Goal: Task Accomplishment & Management: Manage account settings

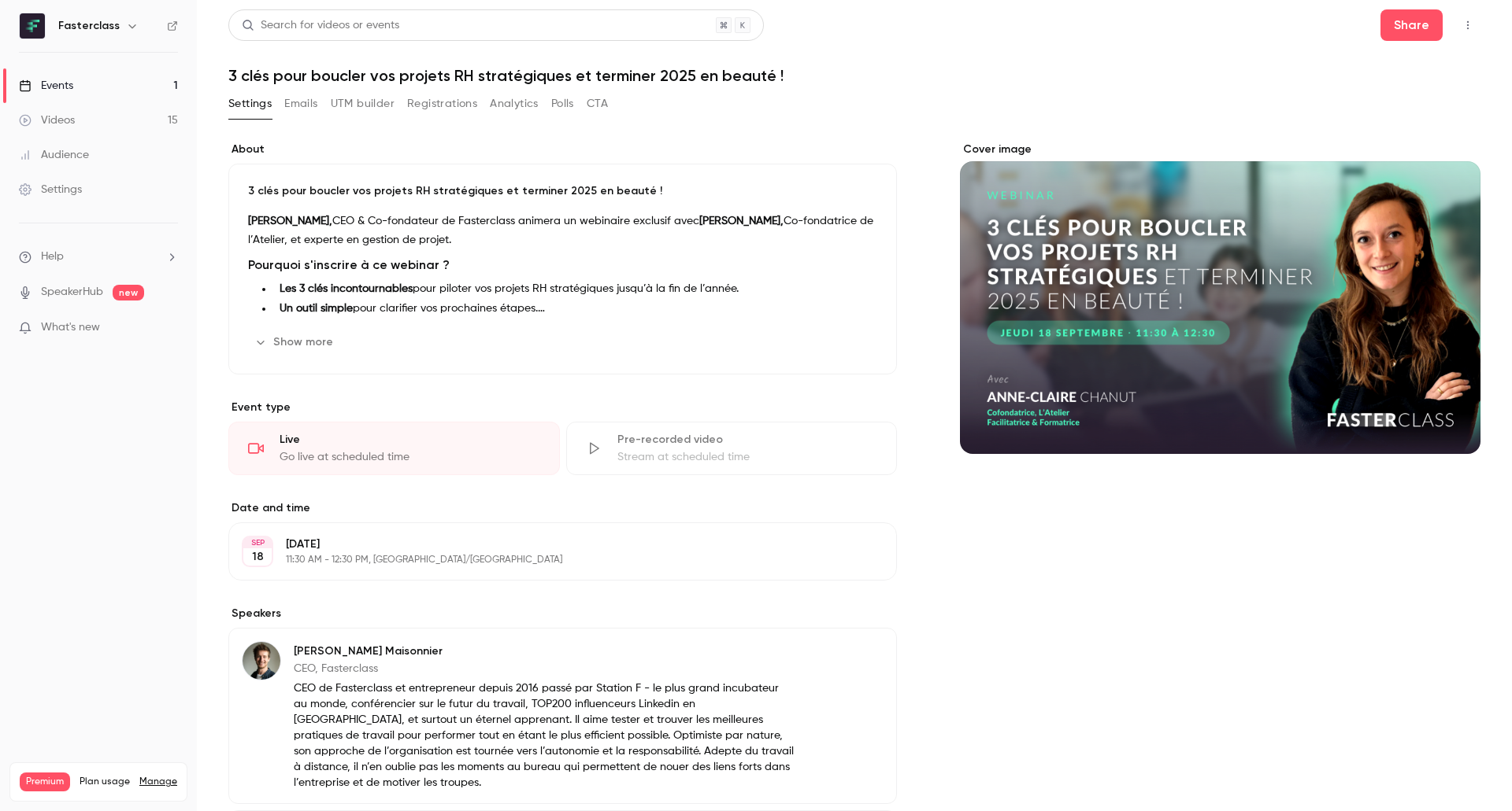
click at [76, 91] on link "Events 1" at bounding box center [98, 86] width 196 height 34
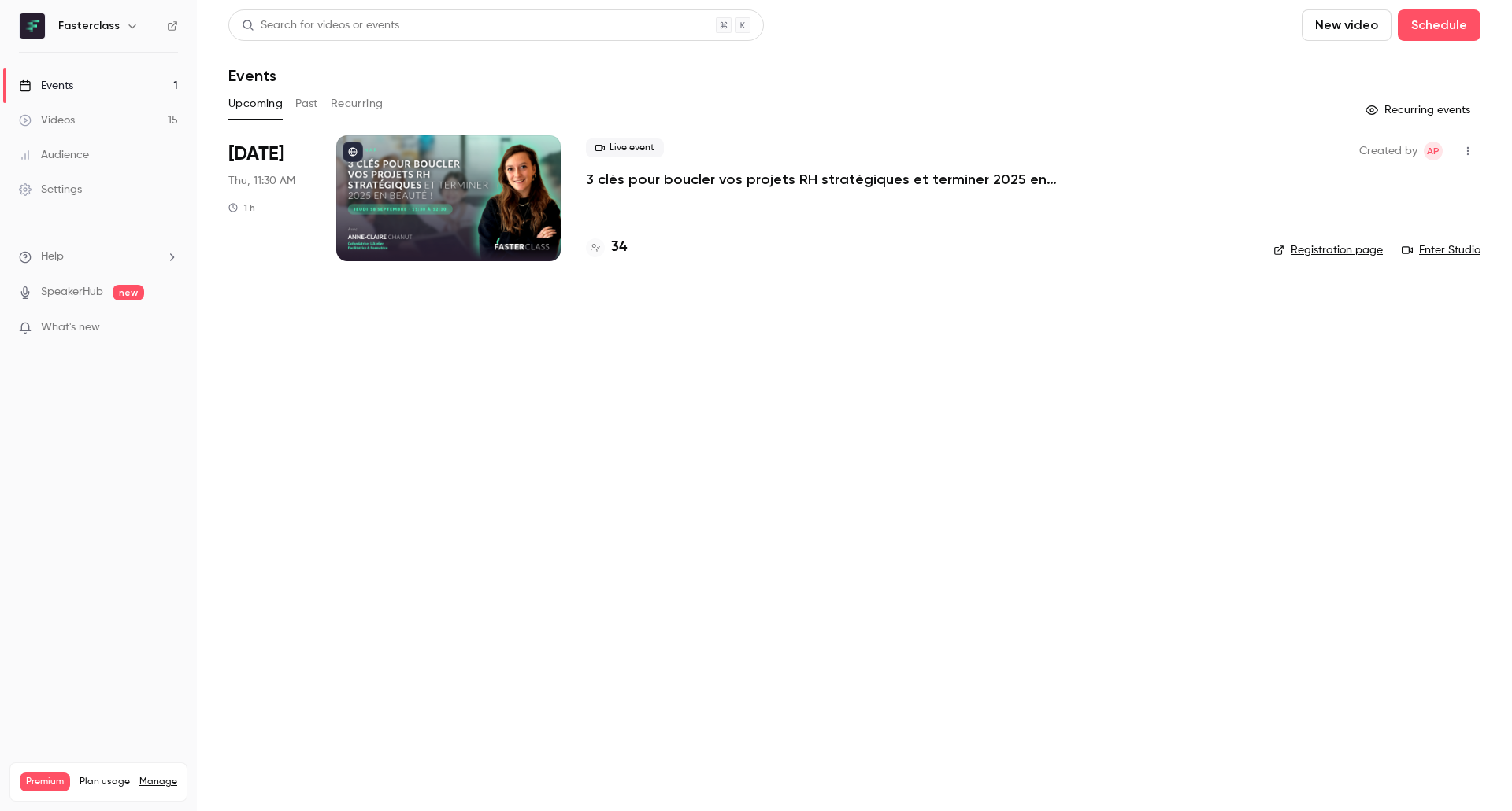
click at [821, 174] on p "3 clés pour boucler vos projets RH stratégiques et terminer 2025 en beauté !" at bounding box center [821, 179] width 472 height 19
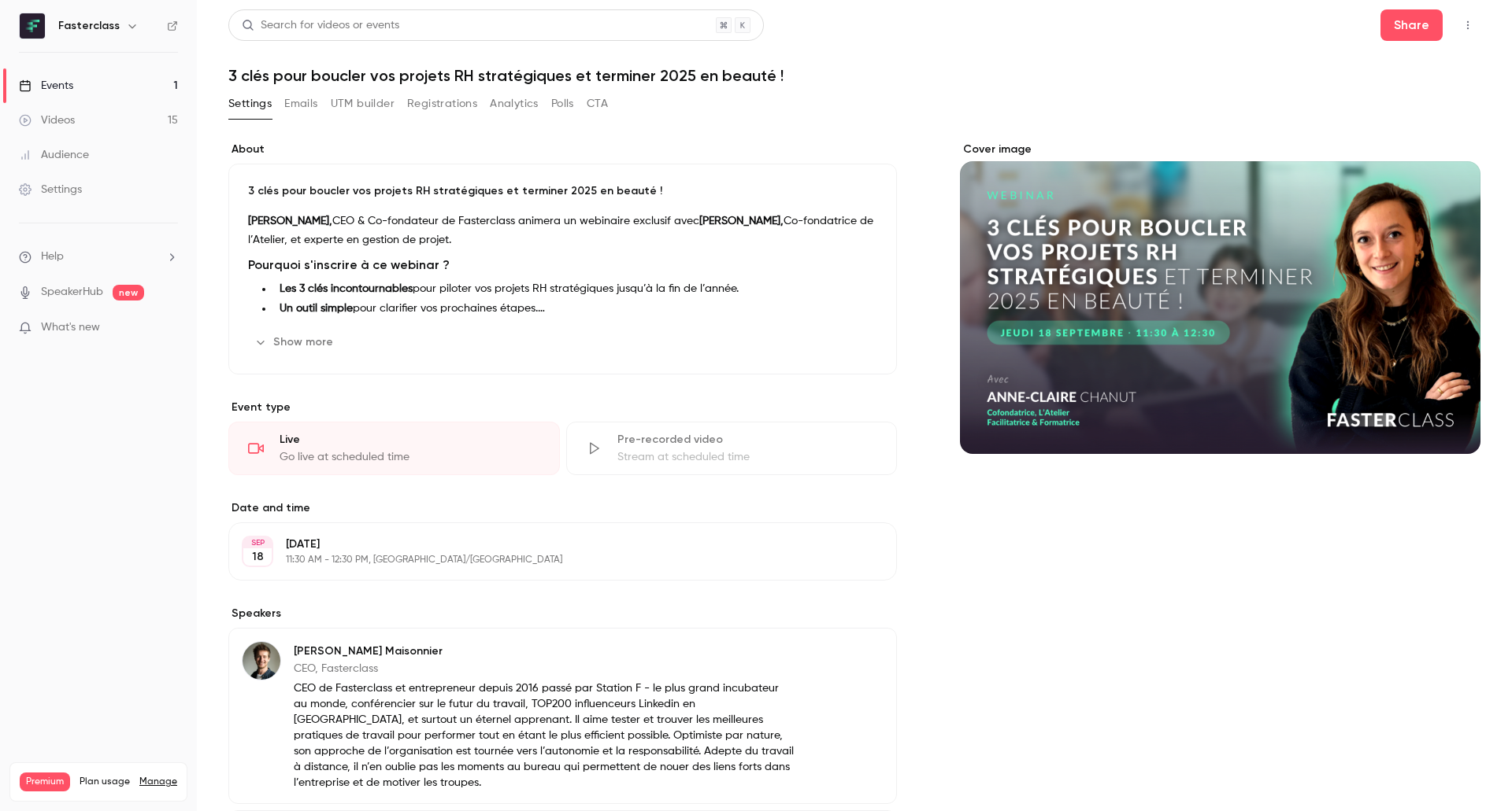
click at [454, 102] on button "Registrations" at bounding box center [441, 104] width 70 height 25
